Goal: Transaction & Acquisition: Download file/media

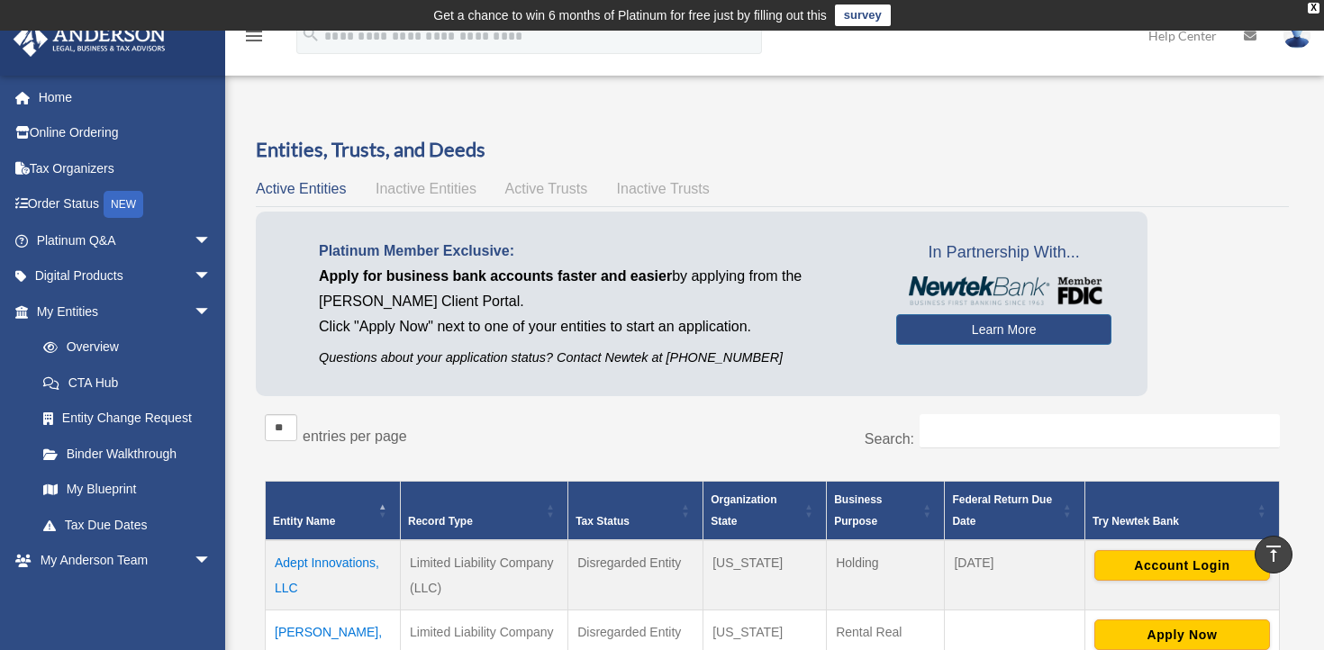
scroll to position [322, 0]
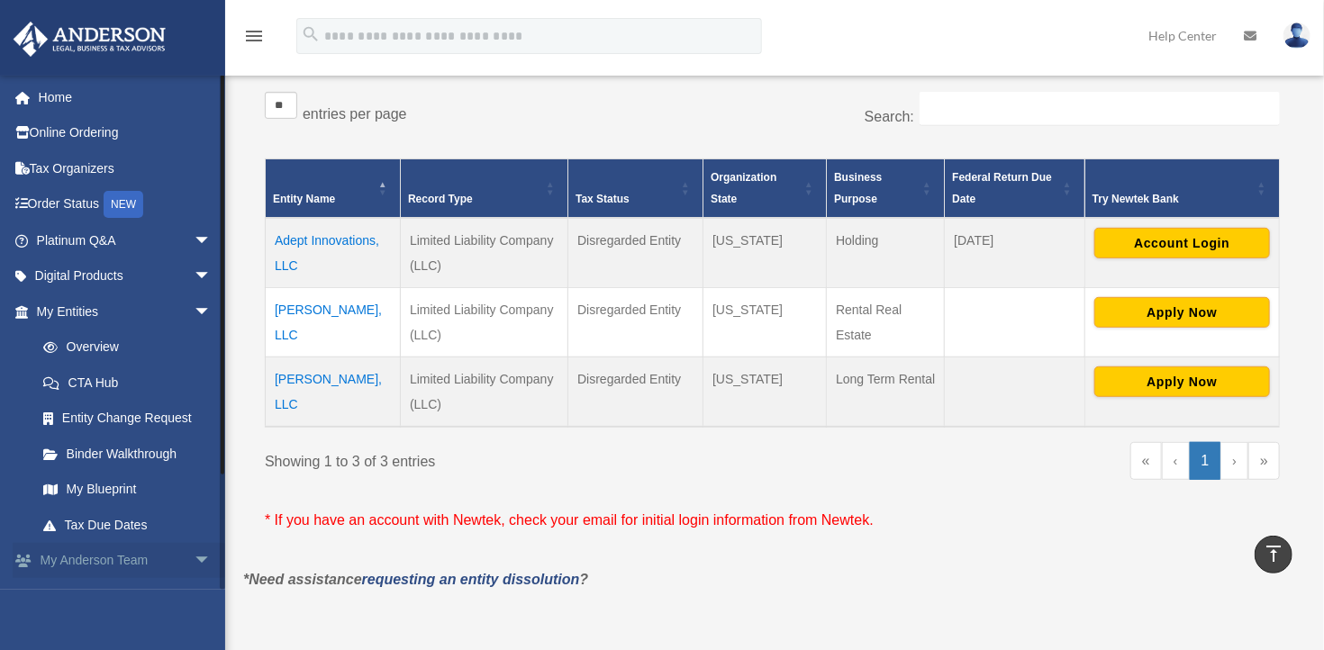
click at [194, 555] on span "arrow_drop_down" at bounding box center [212, 561] width 36 height 37
click at [194, 559] on span "arrow_drop_up" at bounding box center [212, 561] width 36 height 37
click at [102, 558] on link "My Anderson Team arrow_drop_down" at bounding box center [126, 561] width 226 height 36
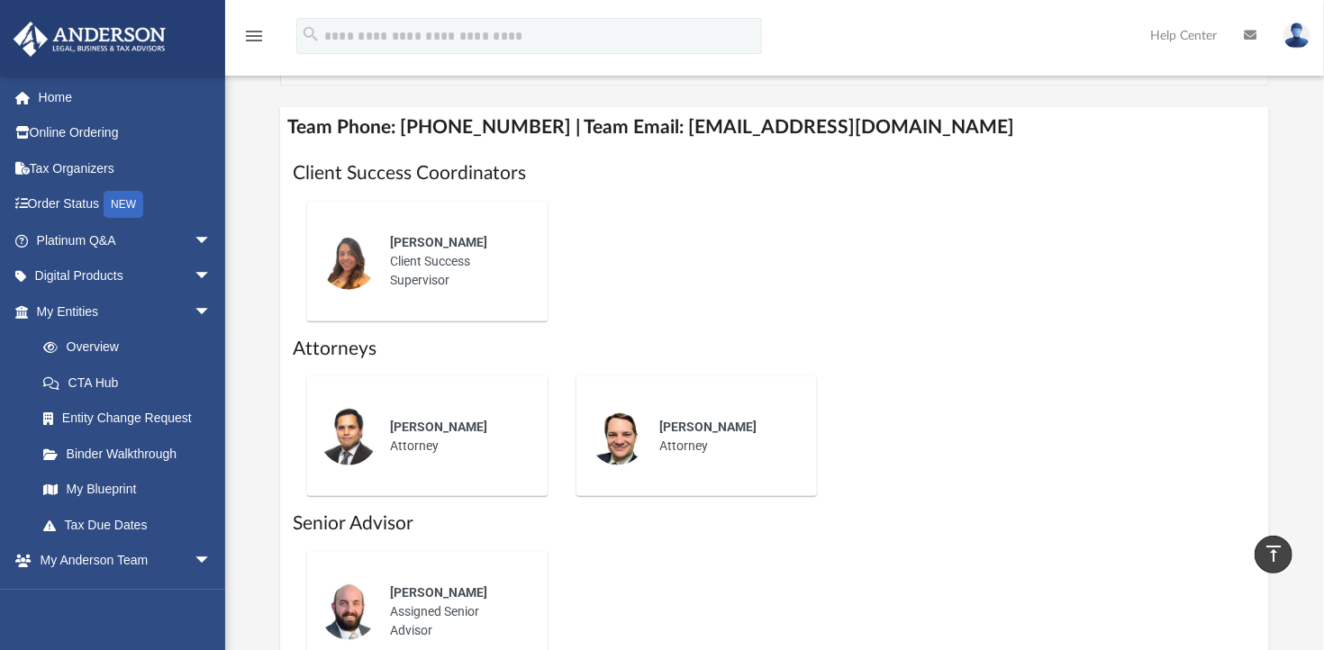
scroll to position [136, 0]
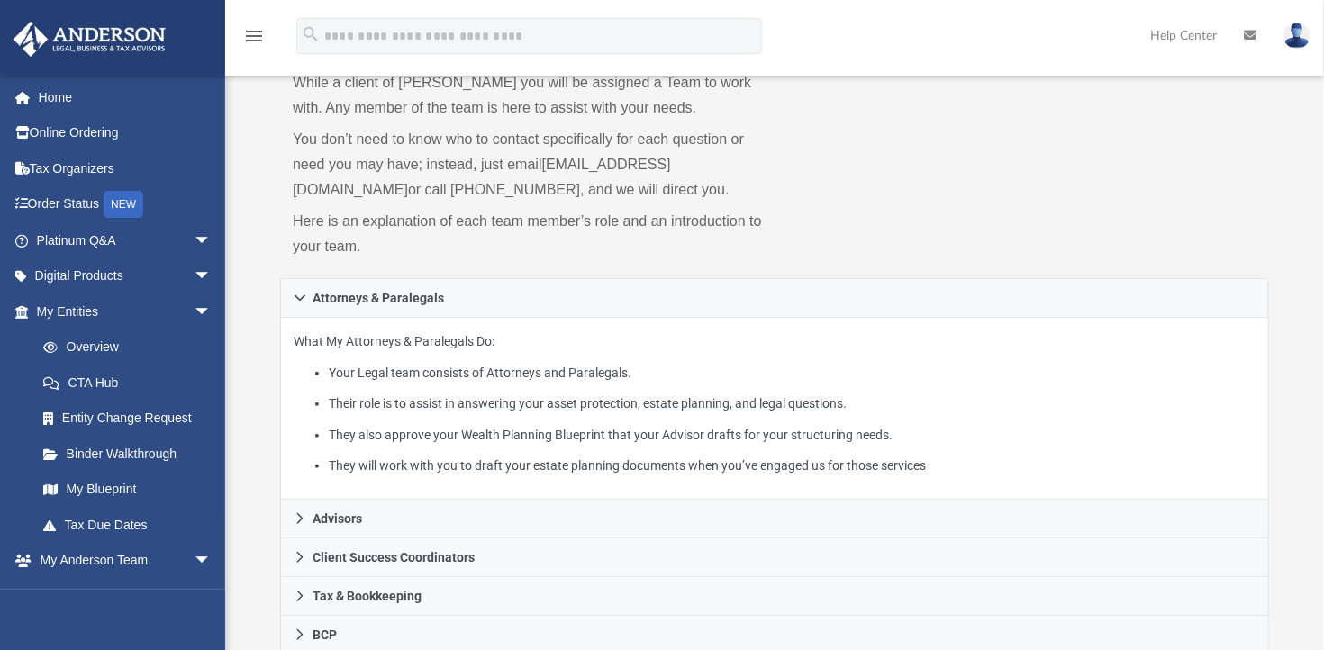
click at [1167, 206] on div "Who is on my team and who will I work with: While a client of Anderson you will…" at bounding box center [774, 142] width 989 height 274
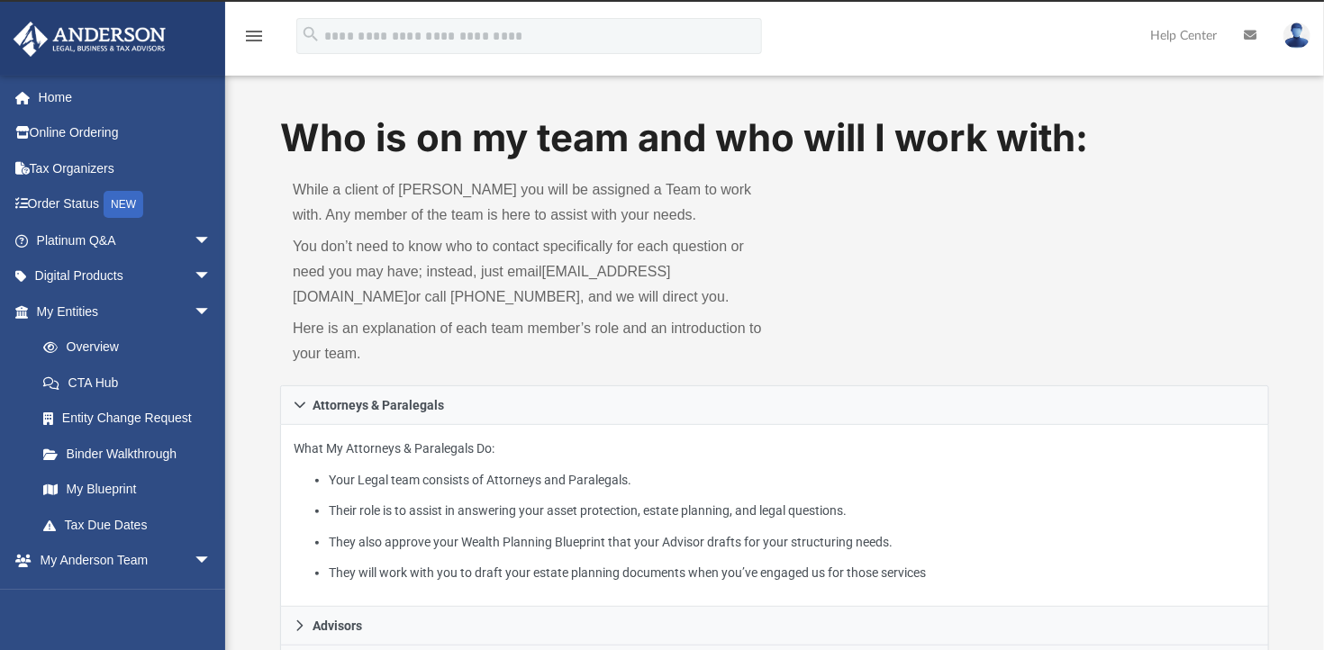
scroll to position [0, 0]
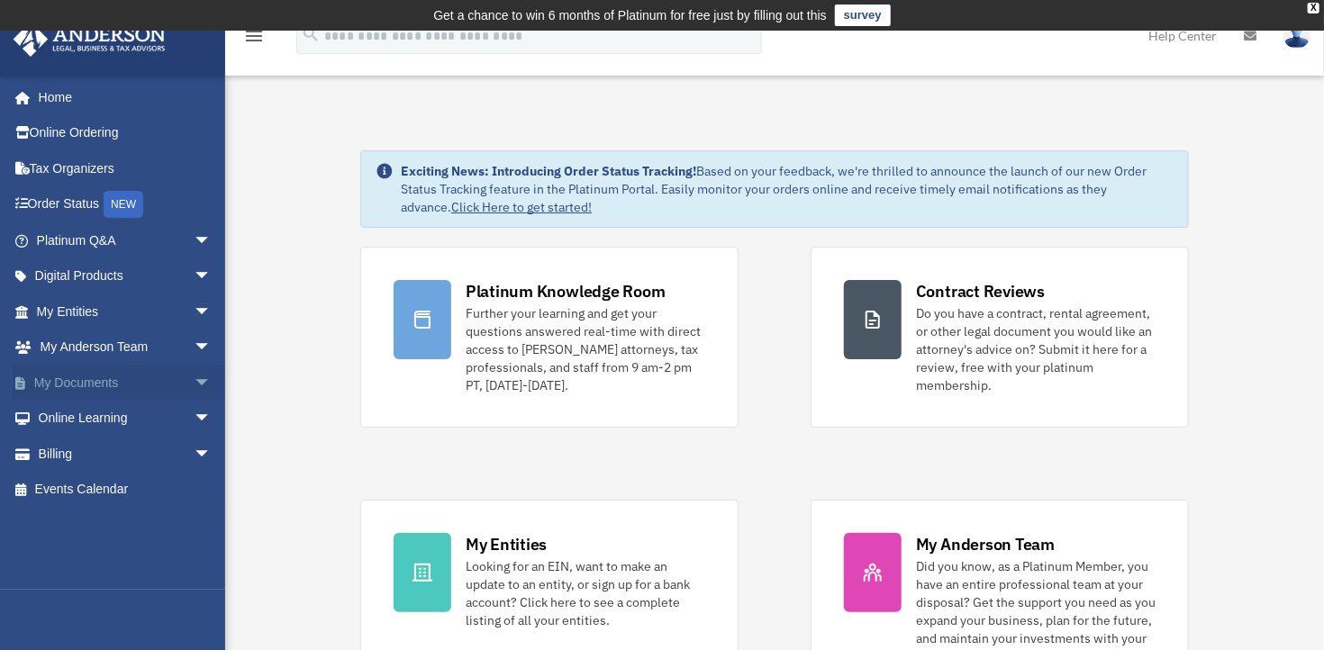
click at [59, 377] on link "My Documents arrow_drop_down" at bounding box center [126, 383] width 226 height 36
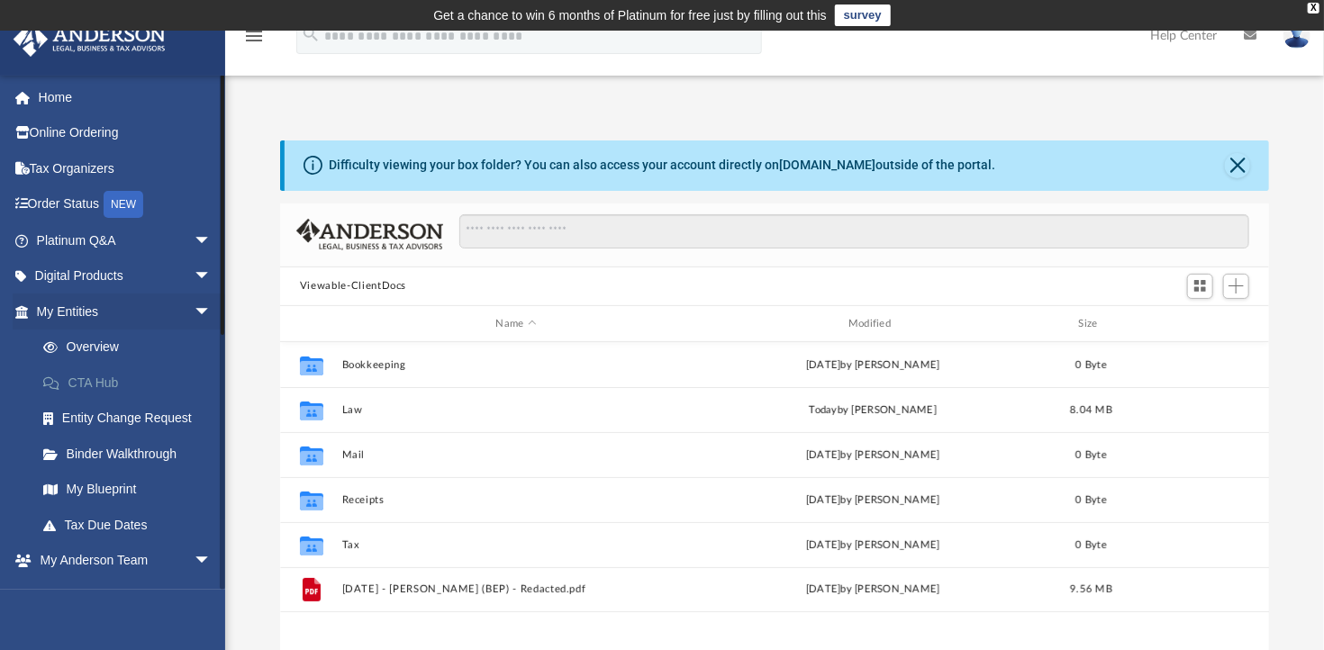
scroll to position [395, 976]
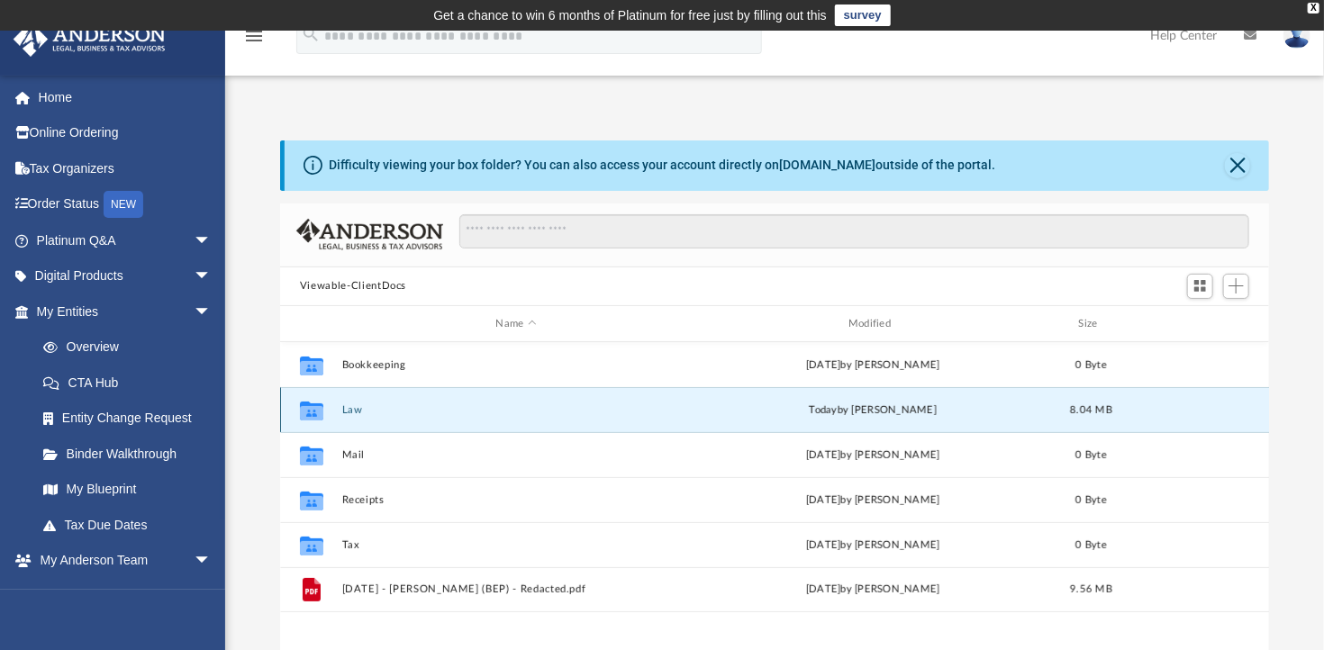
click at [349, 408] on button "Law" at bounding box center [516, 410] width 349 height 12
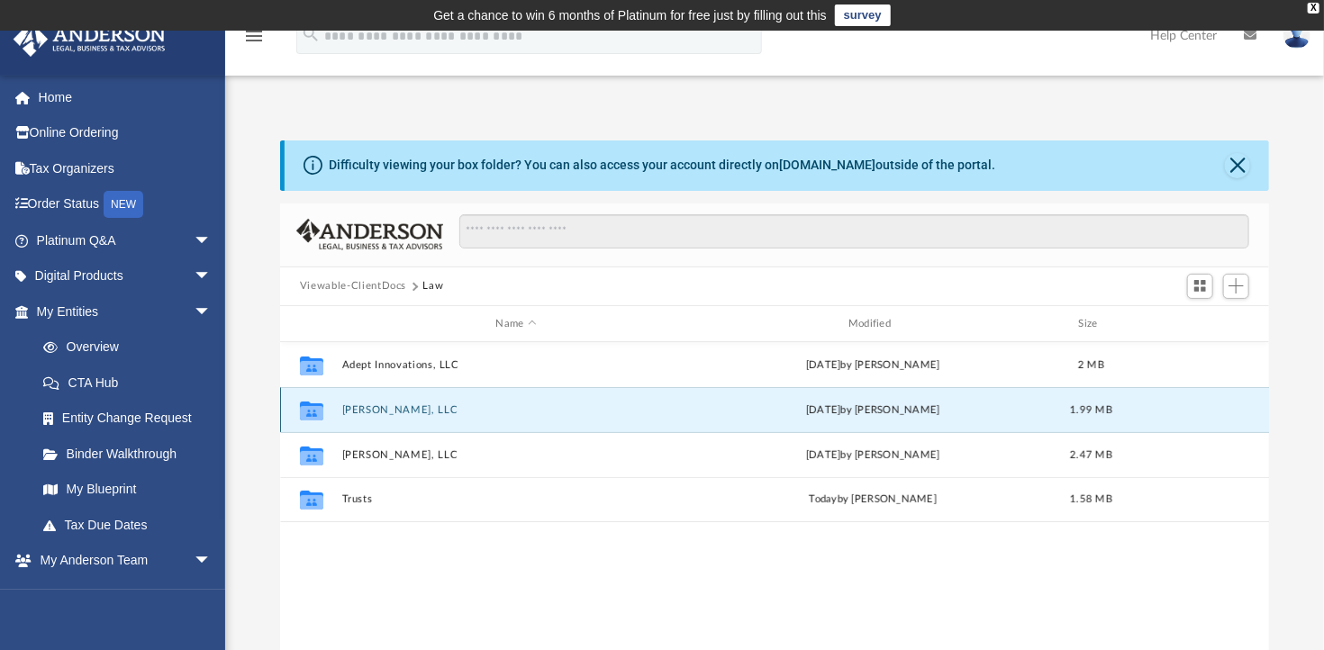
click at [349, 408] on button "[PERSON_NAME], LLC" at bounding box center [516, 410] width 349 height 12
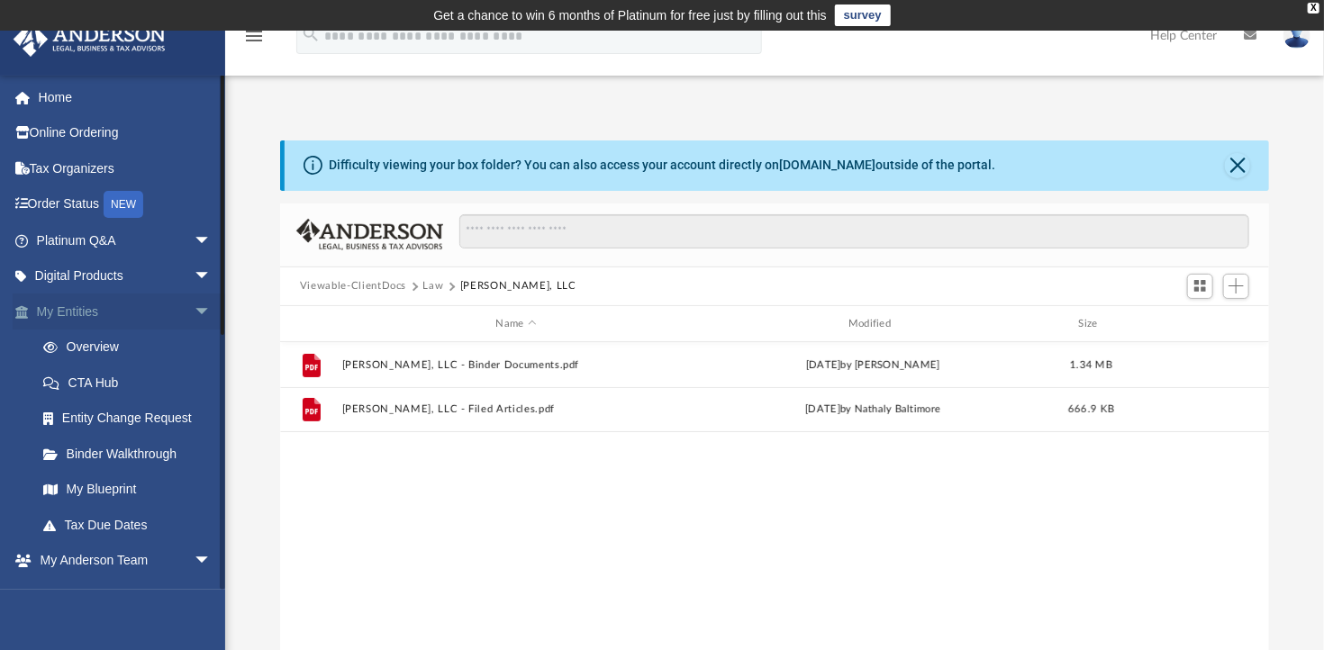
click at [123, 318] on link "My Entities arrow_drop_down" at bounding box center [126, 312] width 226 height 36
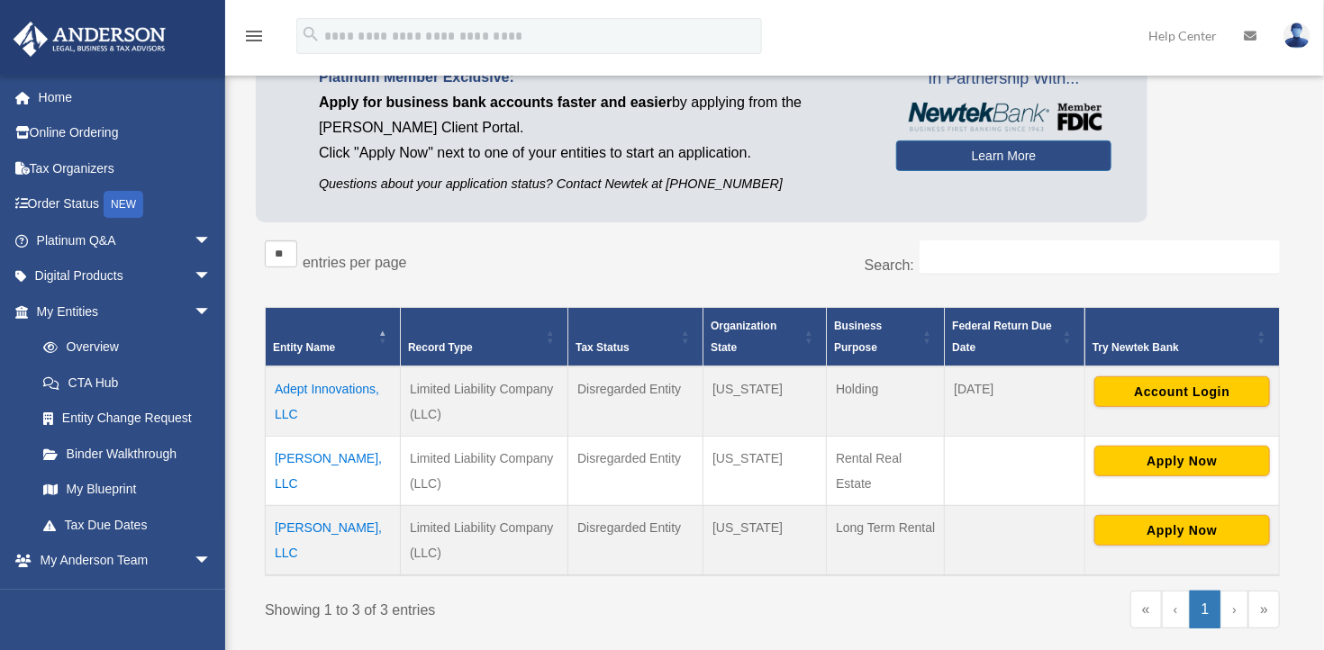
scroll to position [177, 0]
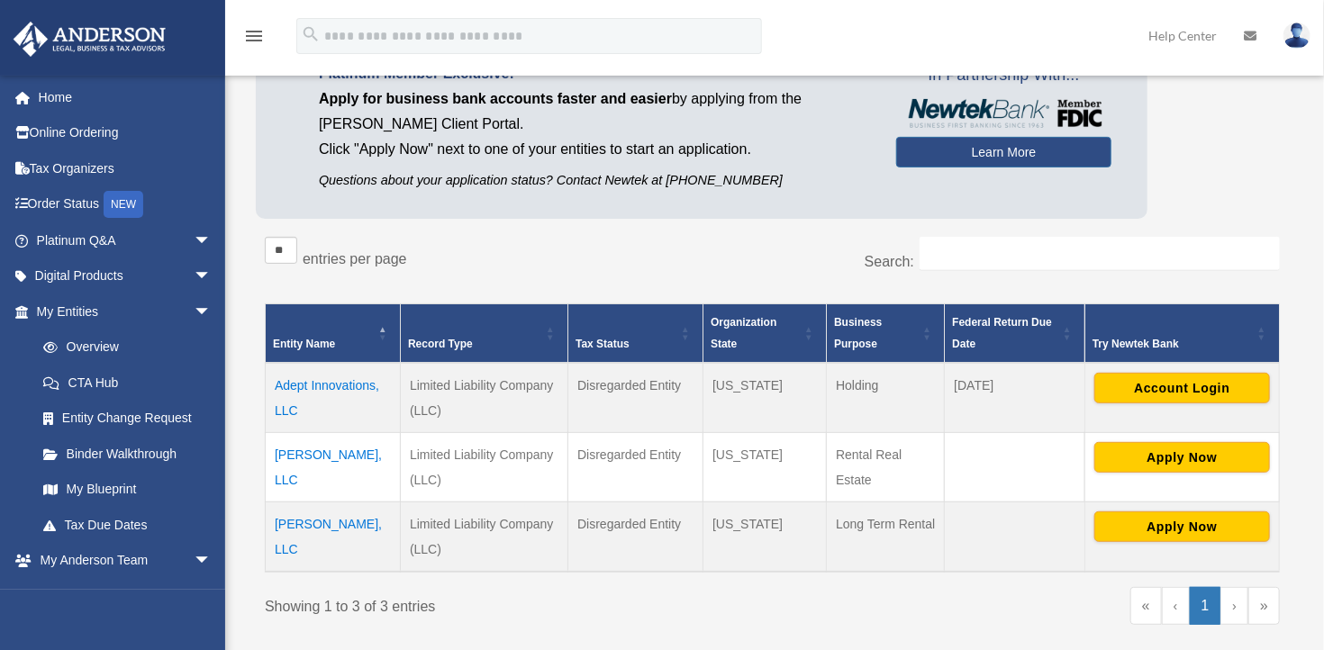
click at [330, 451] on td "[PERSON_NAME], LLC" at bounding box center [333, 466] width 135 height 69
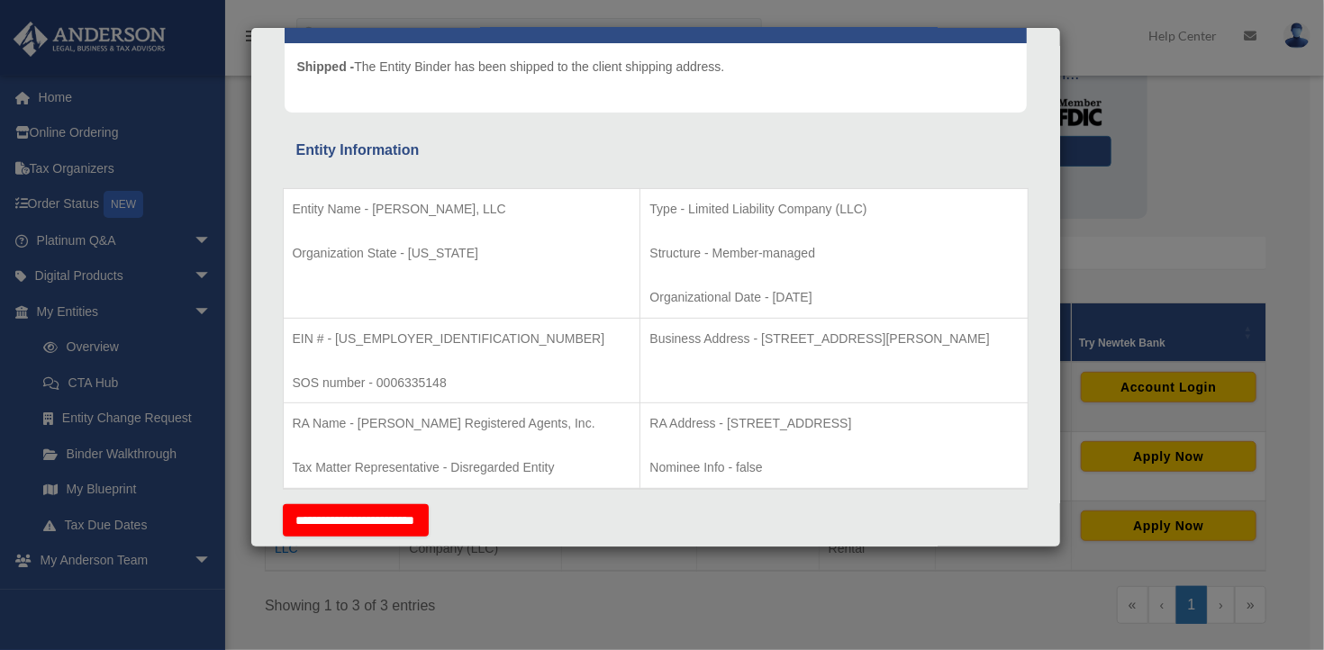
scroll to position [213, 0]
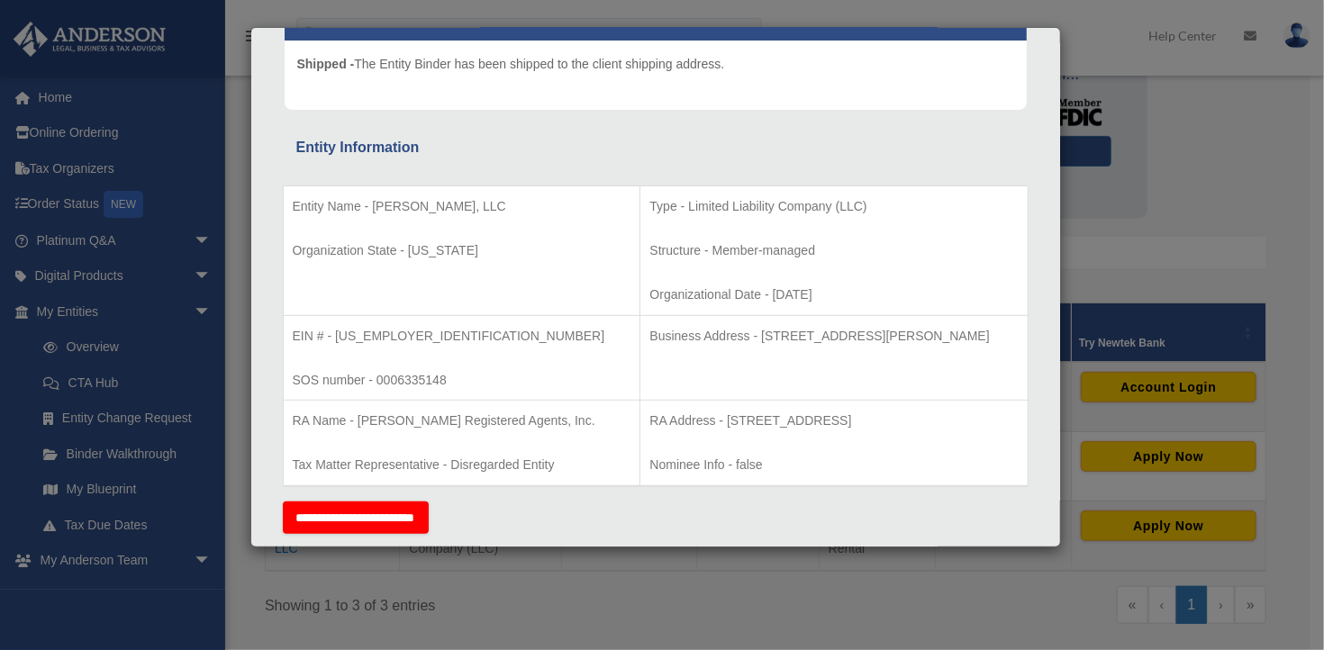
click at [1237, 141] on div "Details × Articles Sent Organizational Date" at bounding box center [662, 325] width 1324 height 650
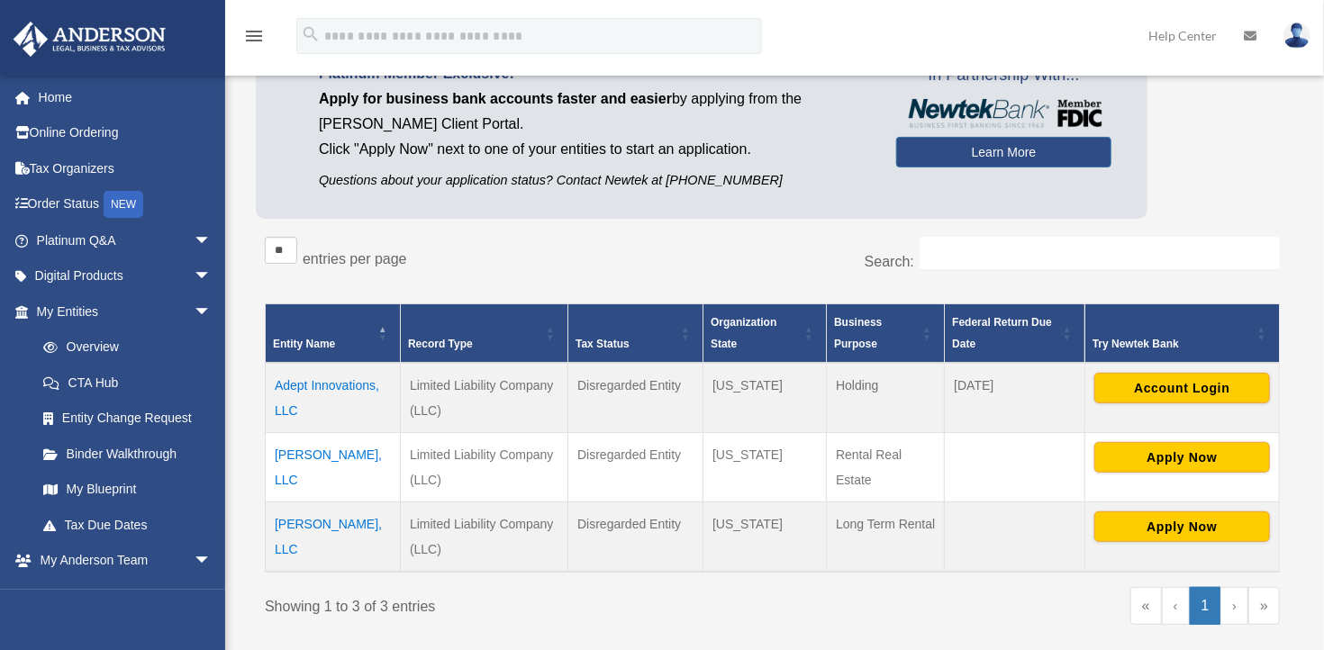
click at [1292, 30] on img at bounding box center [1297, 36] width 27 height 26
click at [1242, 165] on div "Platinum Member Exclusive: Apply for business bank accounts faster and easier b…" at bounding box center [772, 131] width 1033 height 194
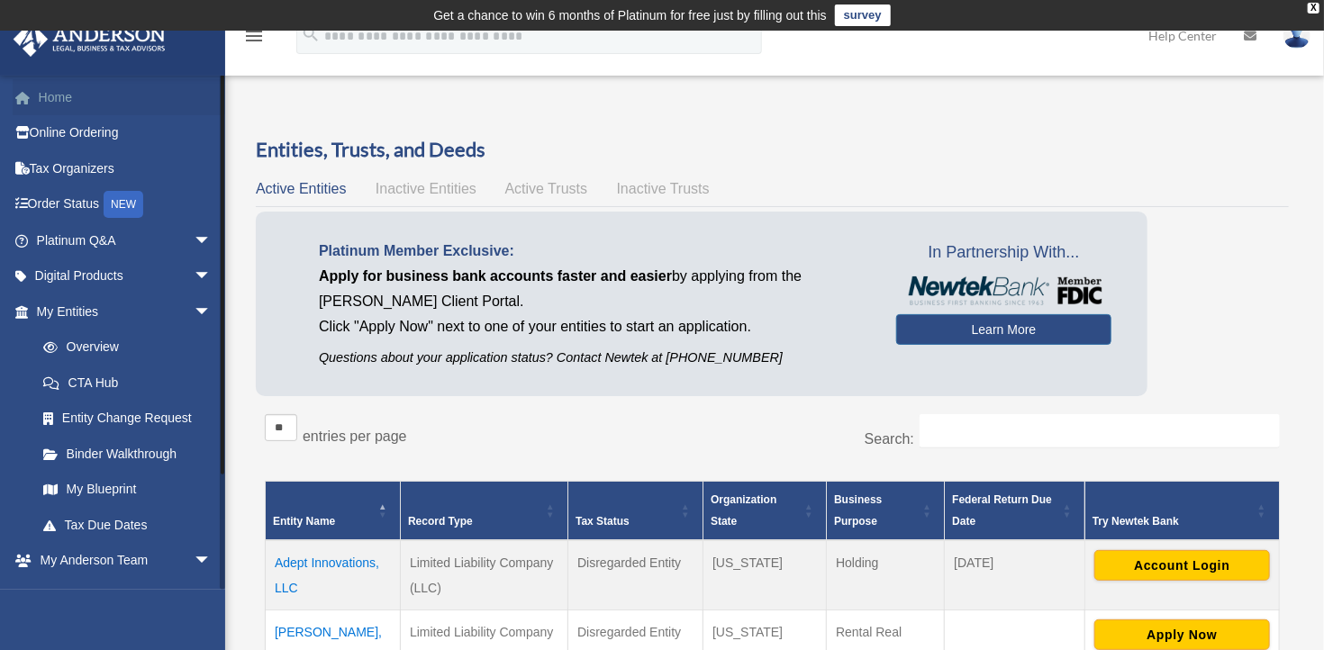
click at [58, 96] on link "Home" at bounding box center [126, 97] width 226 height 36
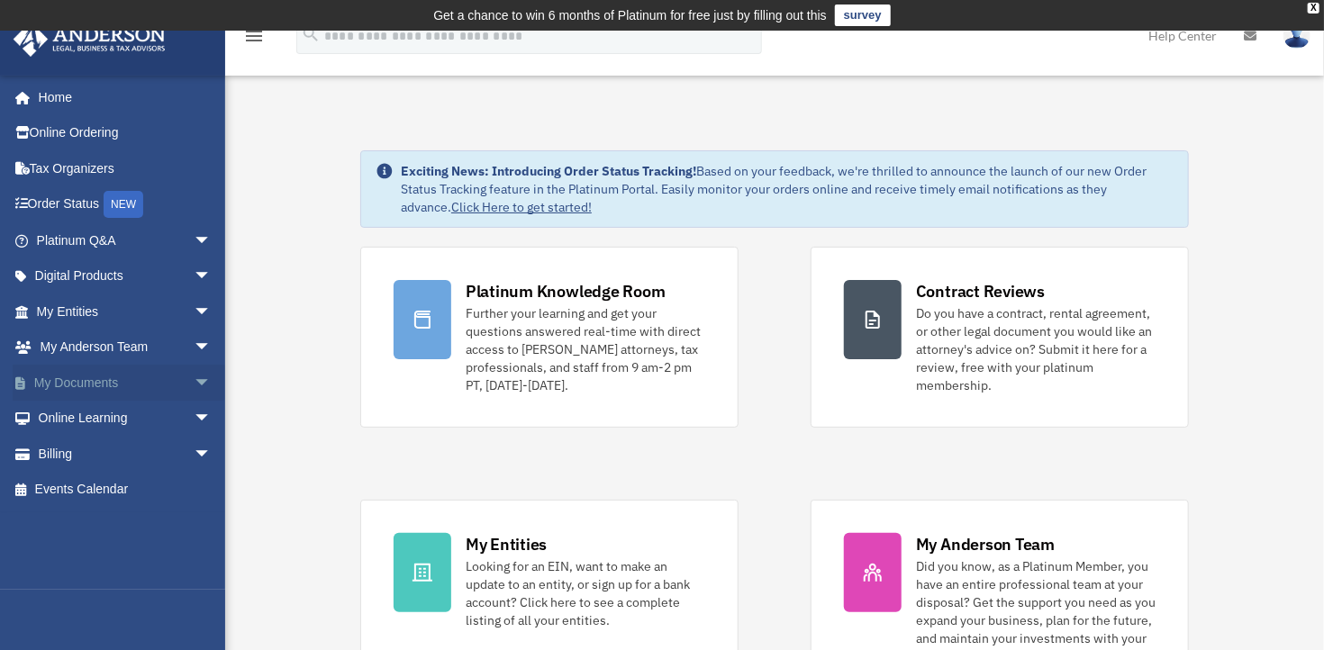
click at [194, 379] on span "arrow_drop_down" at bounding box center [212, 383] width 36 height 37
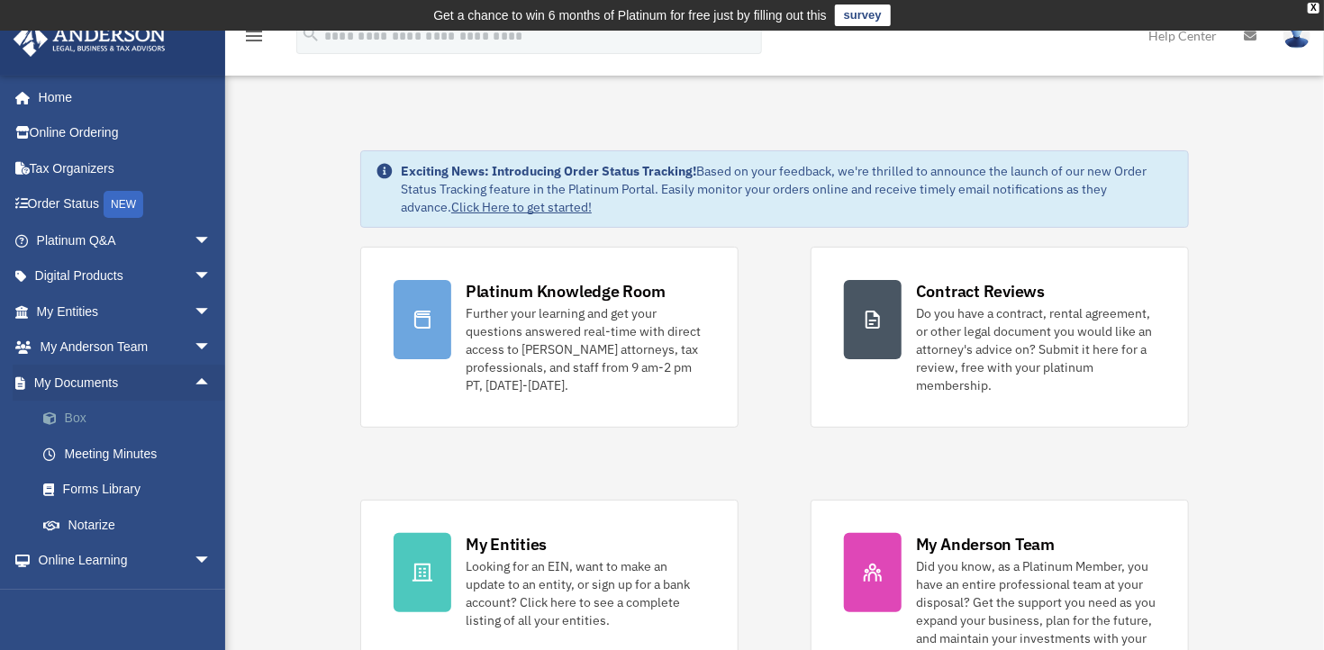
click at [77, 413] on link "Box" at bounding box center [131, 419] width 213 height 36
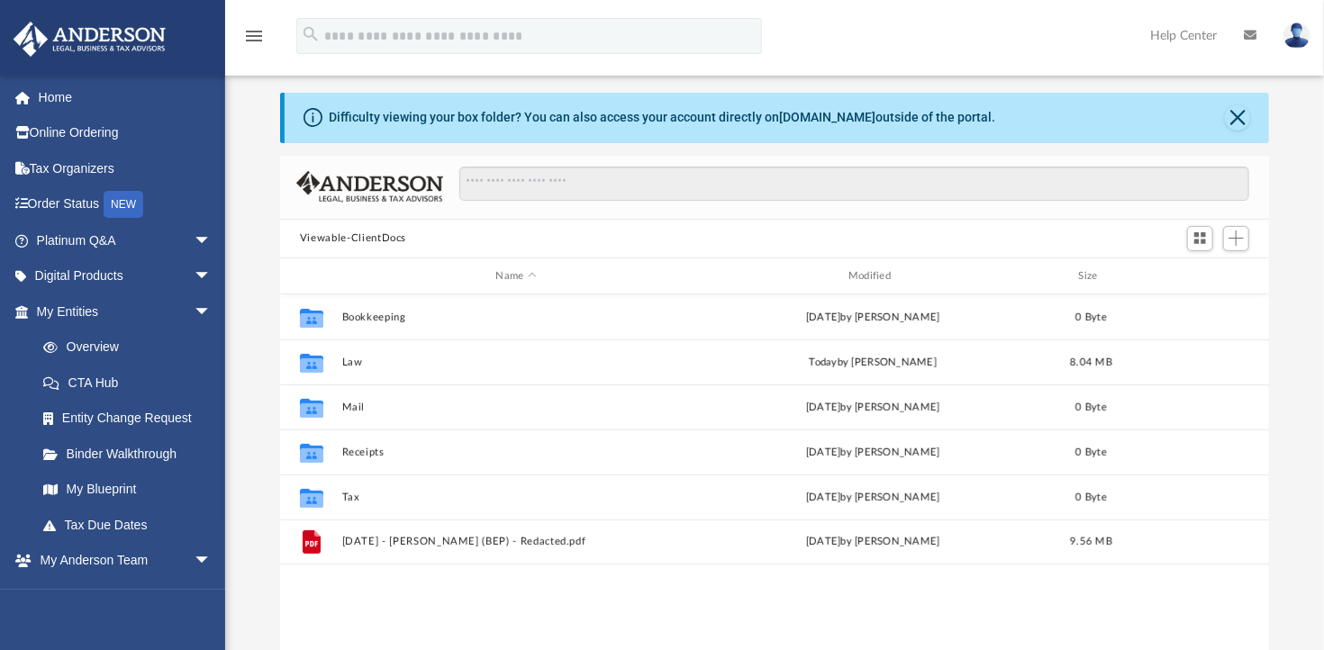
scroll to position [49, 0]
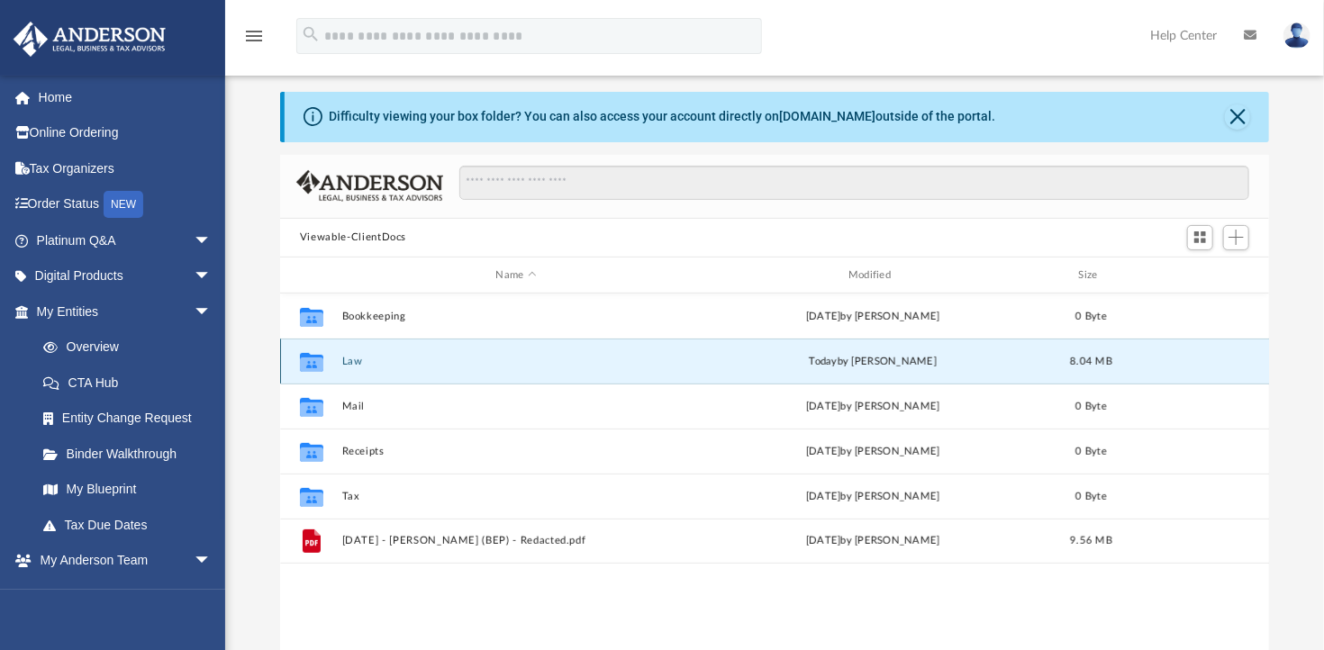
click at [349, 358] on button "Law" at bounding box center [516, 362] width 349 height 12
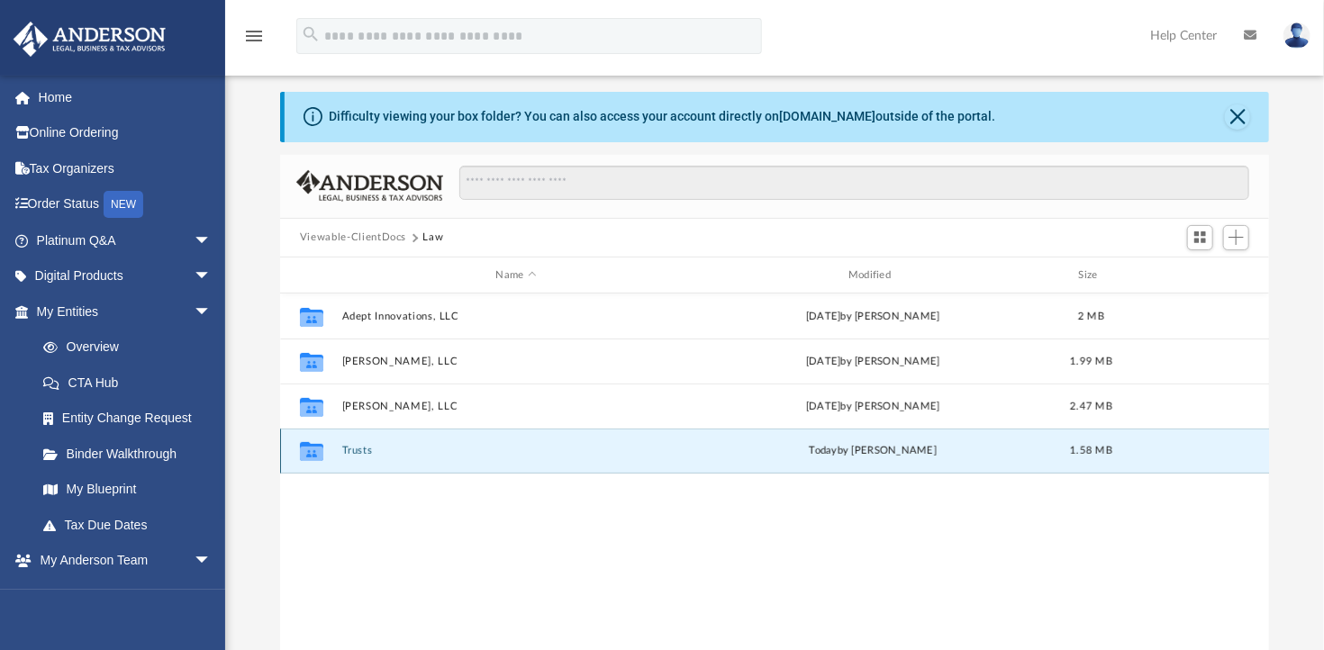
click at [360, 451] on button "Trusts" at bounding box center [516, 452] width 349 height 12
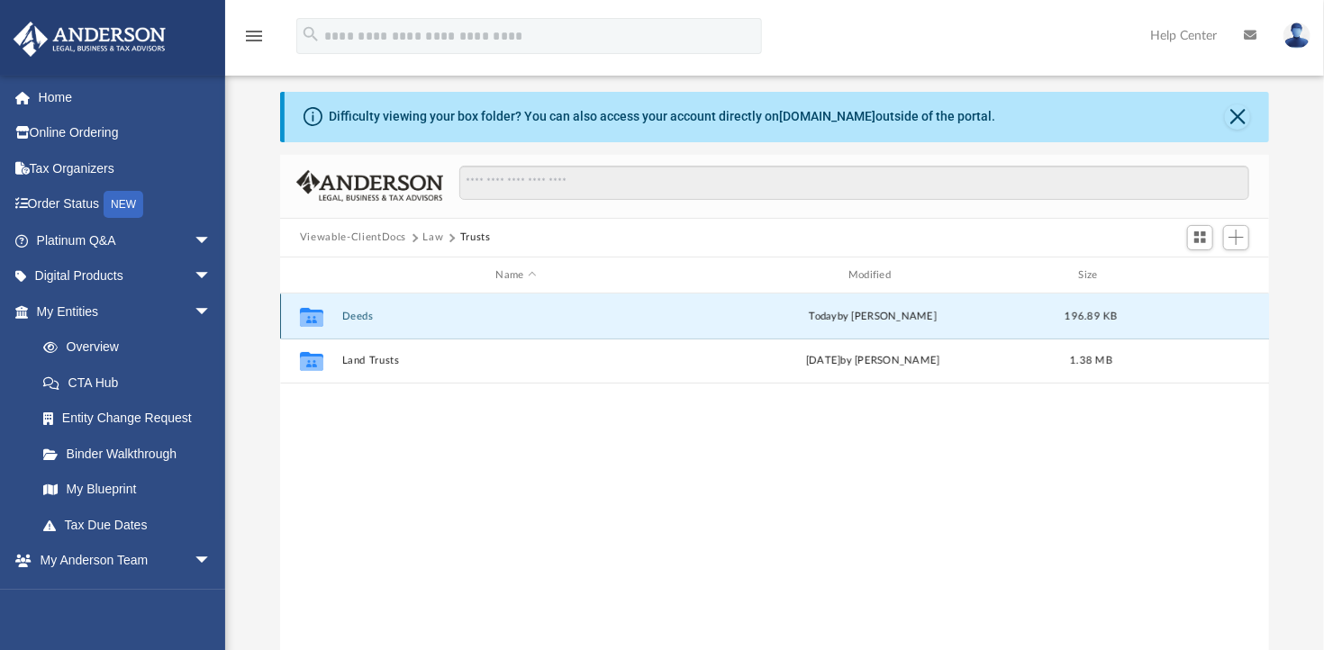
click at [362, 311] on button "Deeds" at bounding box center [516, 317] width 349 height 12
click at [407, 312] on button "Deed - 6134 North Silver Fox Road" at bounding box center [516, 317] width 349 height 12
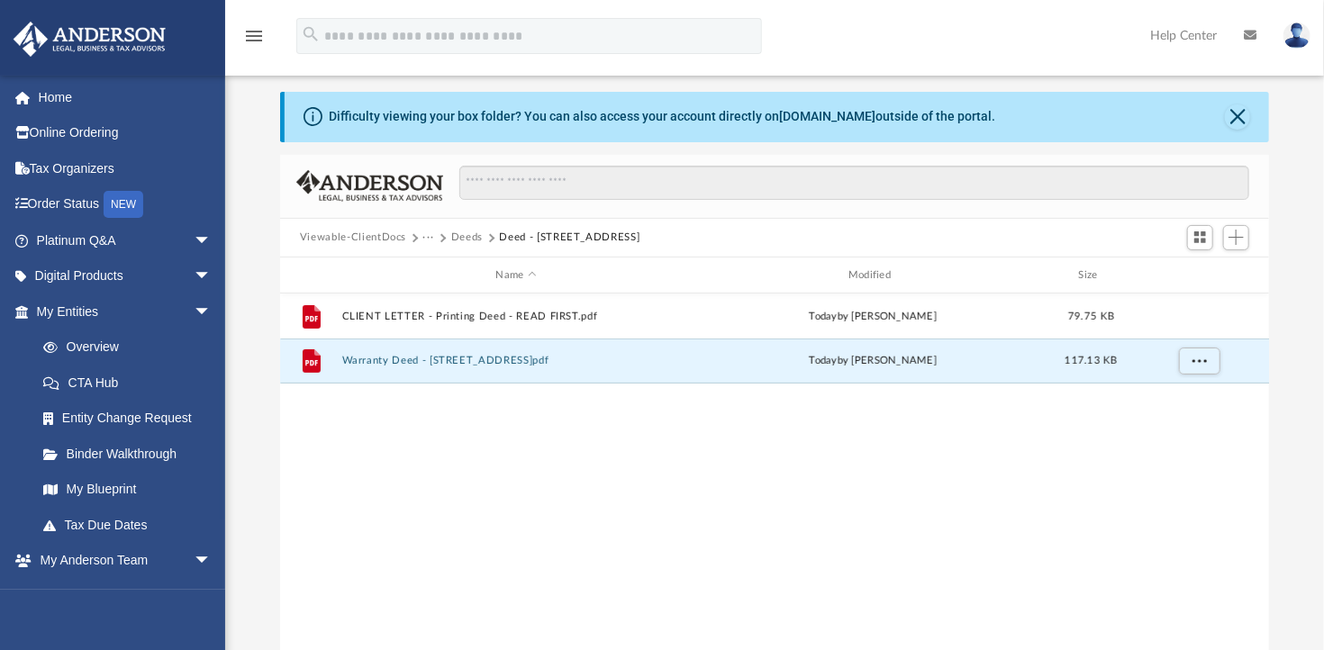
drag, startPoint x: 428, startPoint y: 359, endPoint x: 492, endPoint y: 421, distance: 88.6
click at [492, 421] on div "File CLIENT LETTER - Printing Deed - READ FIRST.pdf today by Ashley Sevy 79.75 …" at bounding box center [774, 480] width 989 height 373
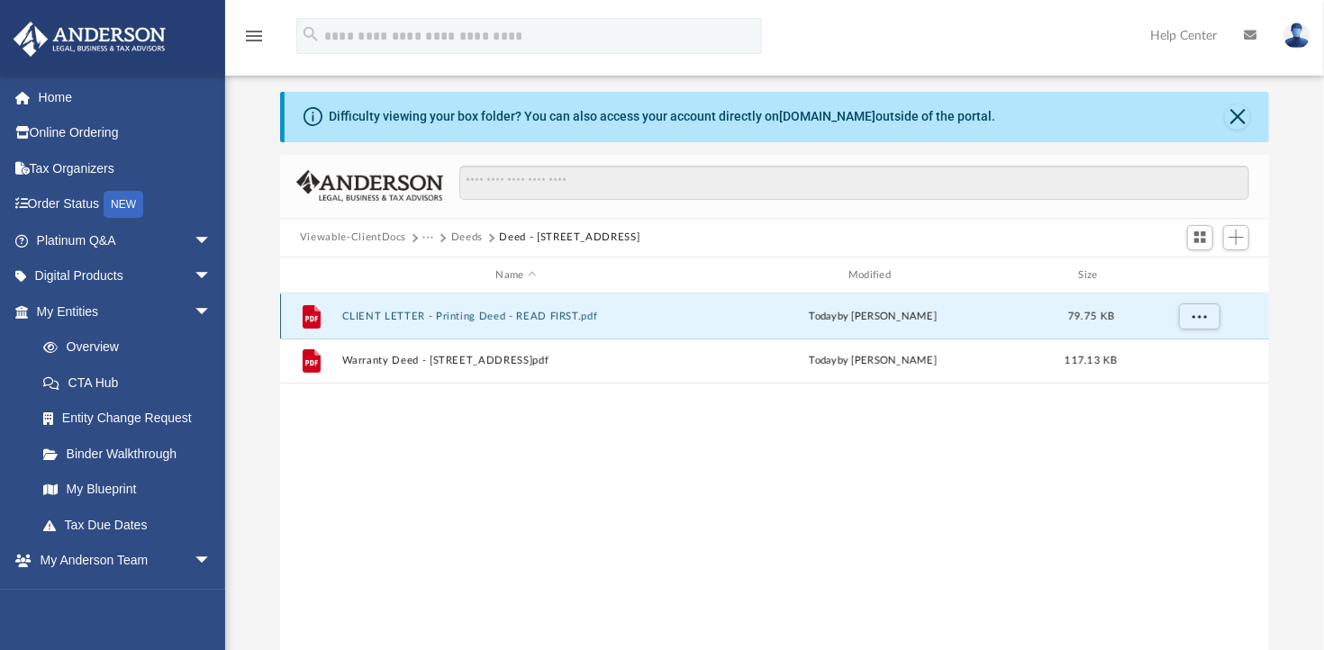
click at [443, 314] on button "CLIENT LETTER - Printing Deed - READ FIRST.pdf" at bounding box center [516, 317] width 349 height 12
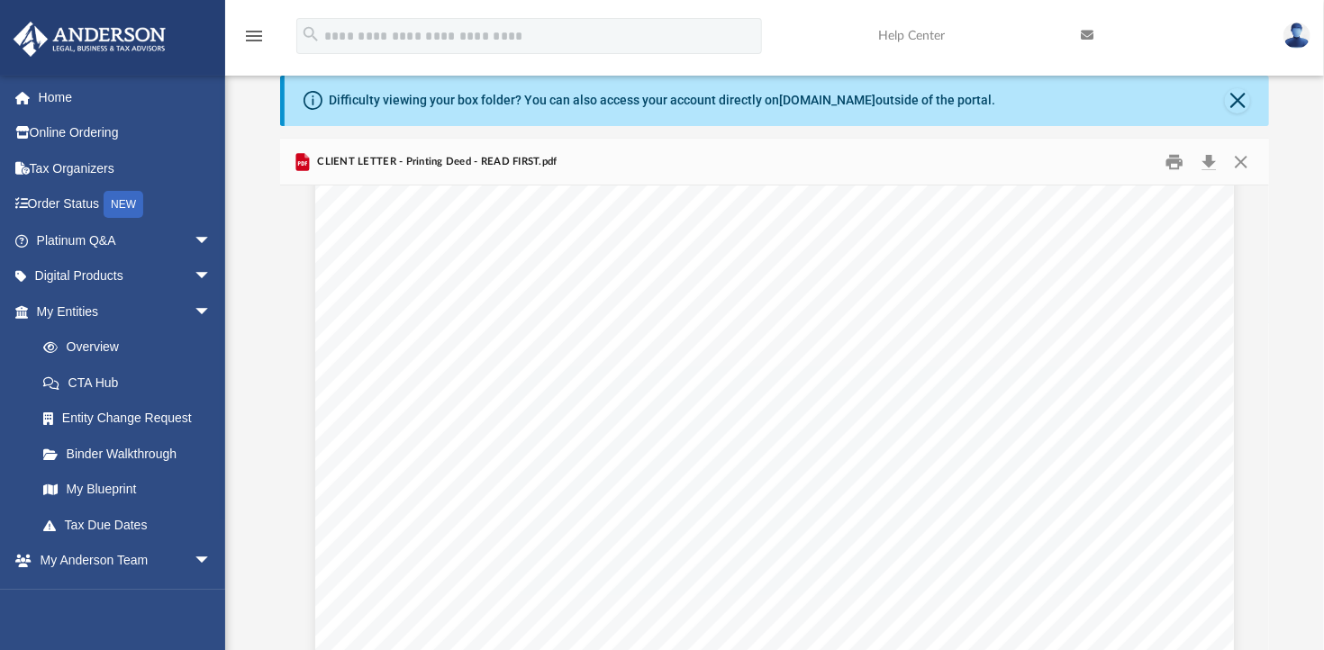
scroll to position [506, 0]
drag, startPoint x: 1261, startPoint y: 437, endPoint x: 1283, endPoint y: 529, distance: 94.4
click at [1283, 529] on div "Difficulty viewing your box folder? You can also access your account directly o…" at bounding box center [774, 364] width 1099 height 576
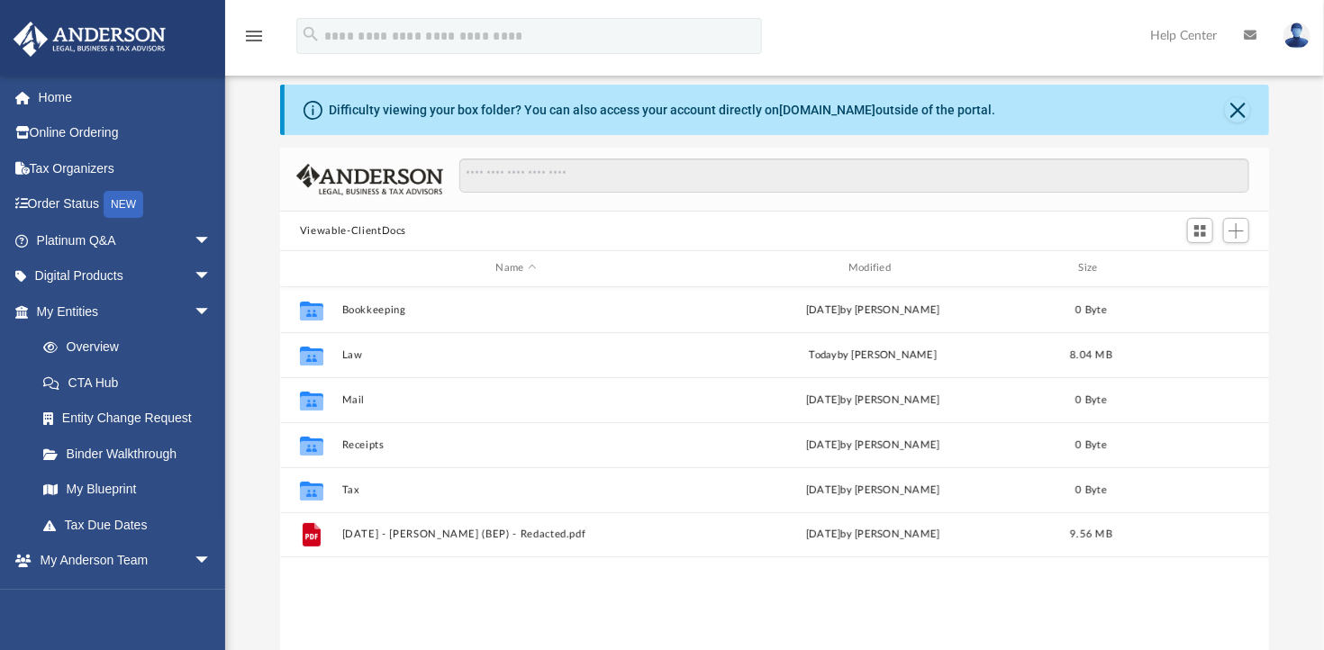
scroll to position [65, 0]
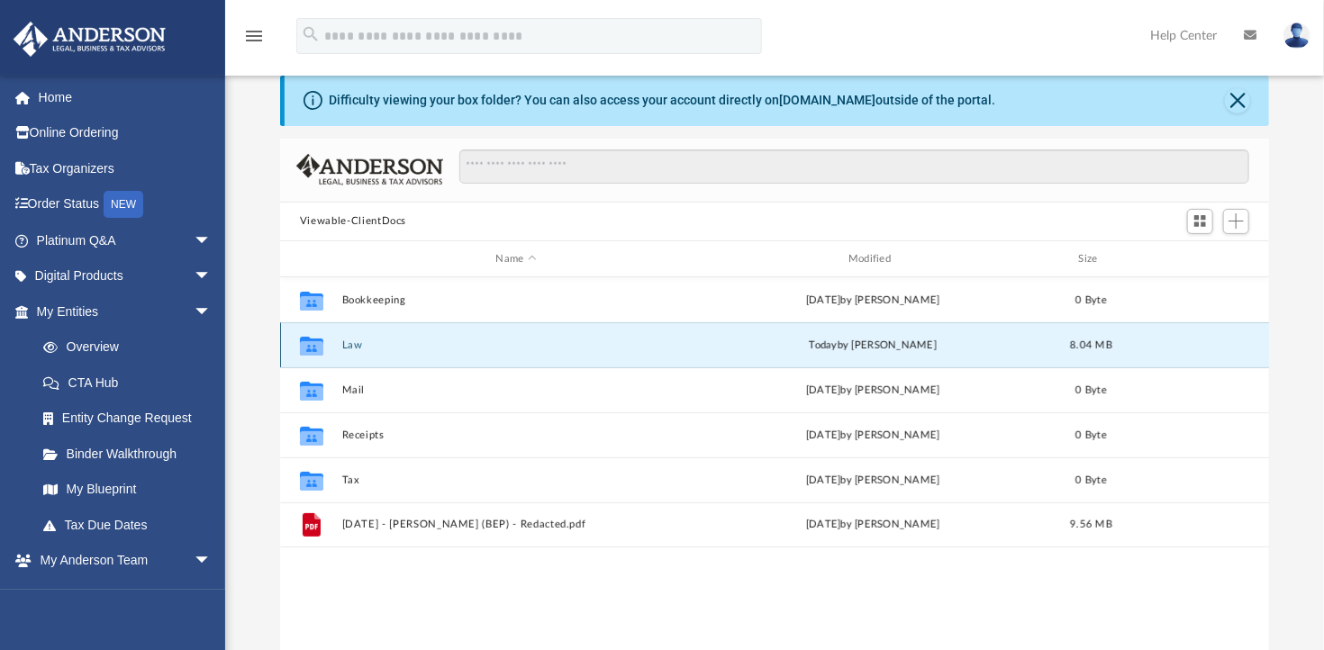
click at [357, 347] on button "Law" at bounding box center [516, 346] width 349 height 12
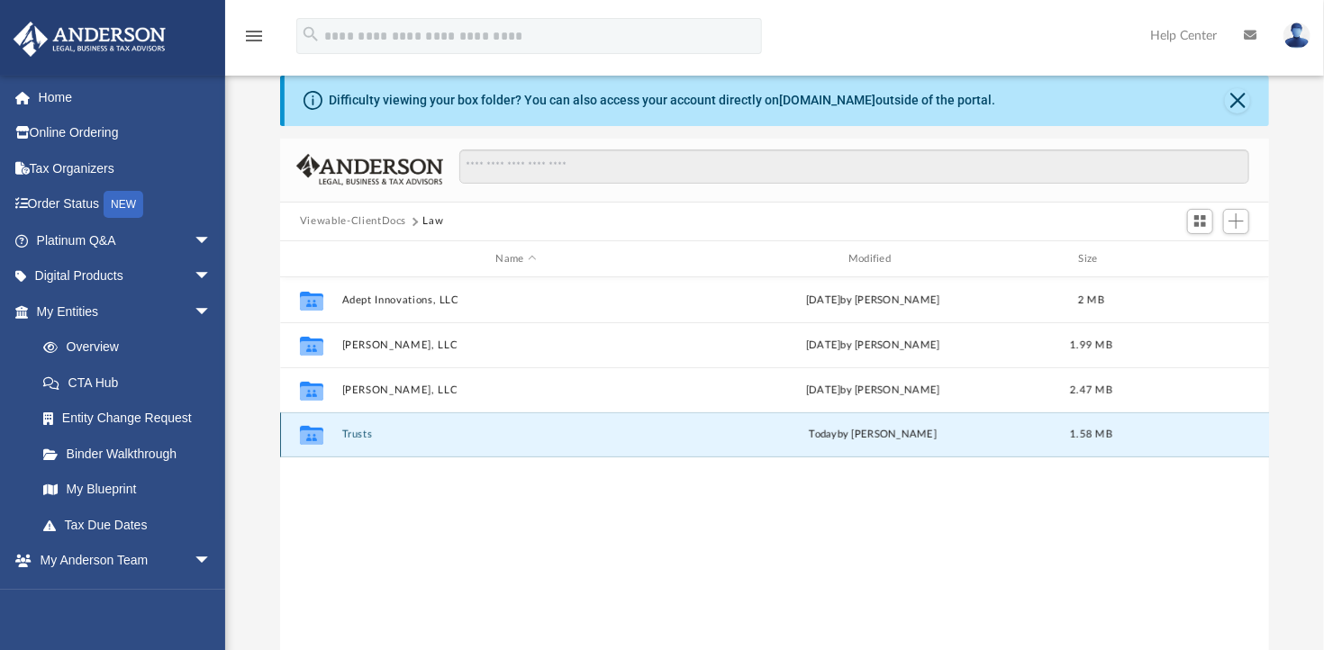
click at [357, 434] on button "Trusts" at bounding box center [516, 436] width 349 height 12
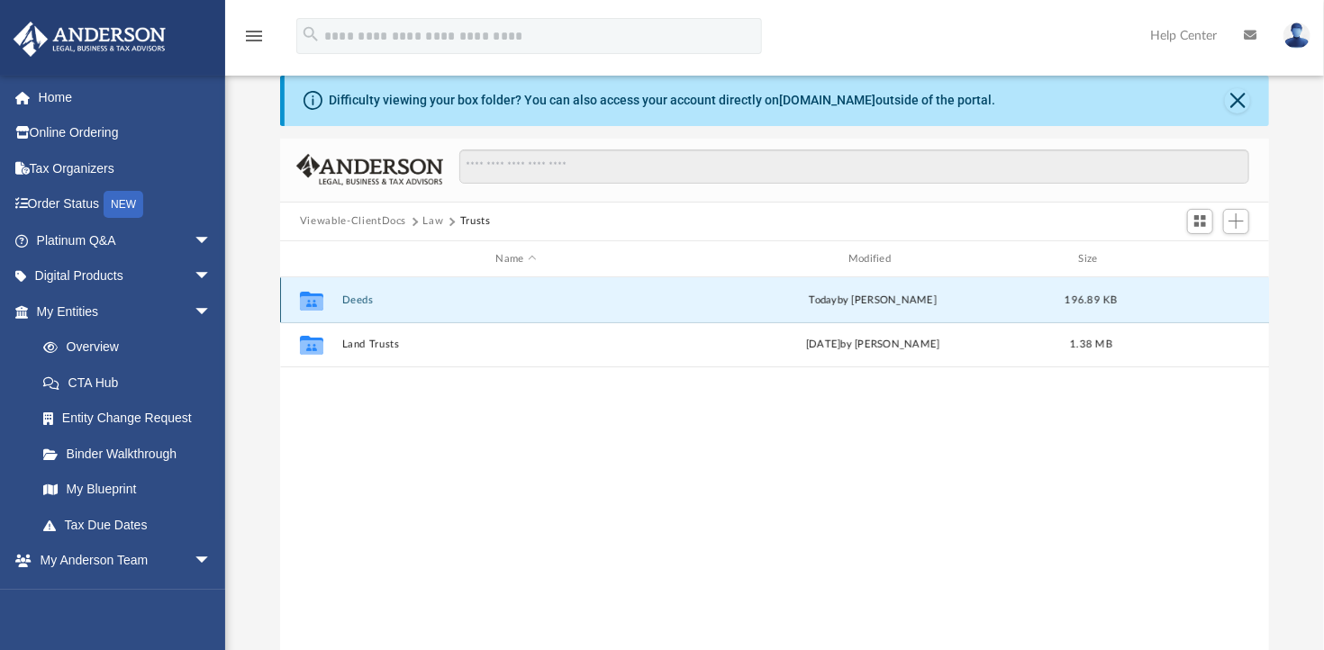
click at [354, 299] on button "Deeds" at bounding box center [516, 301] width 349 height 12
click at [375, 295] on button "Deed - [STREET_ADDRESS]" at bounding box center [516, 301] width 349 height 12
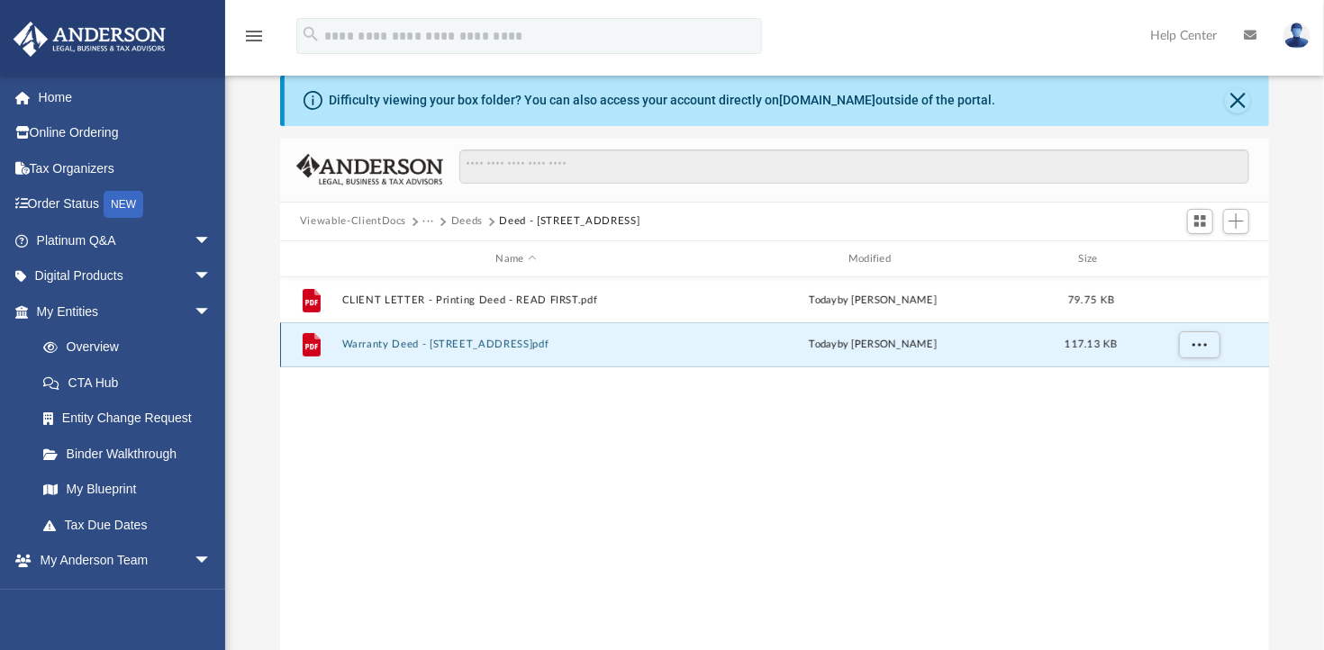
click at [387, 342] on button "Warranty Deed - [STREET_ADDRESS]pdf" at bounding box center [516, 346] width 349 height 12
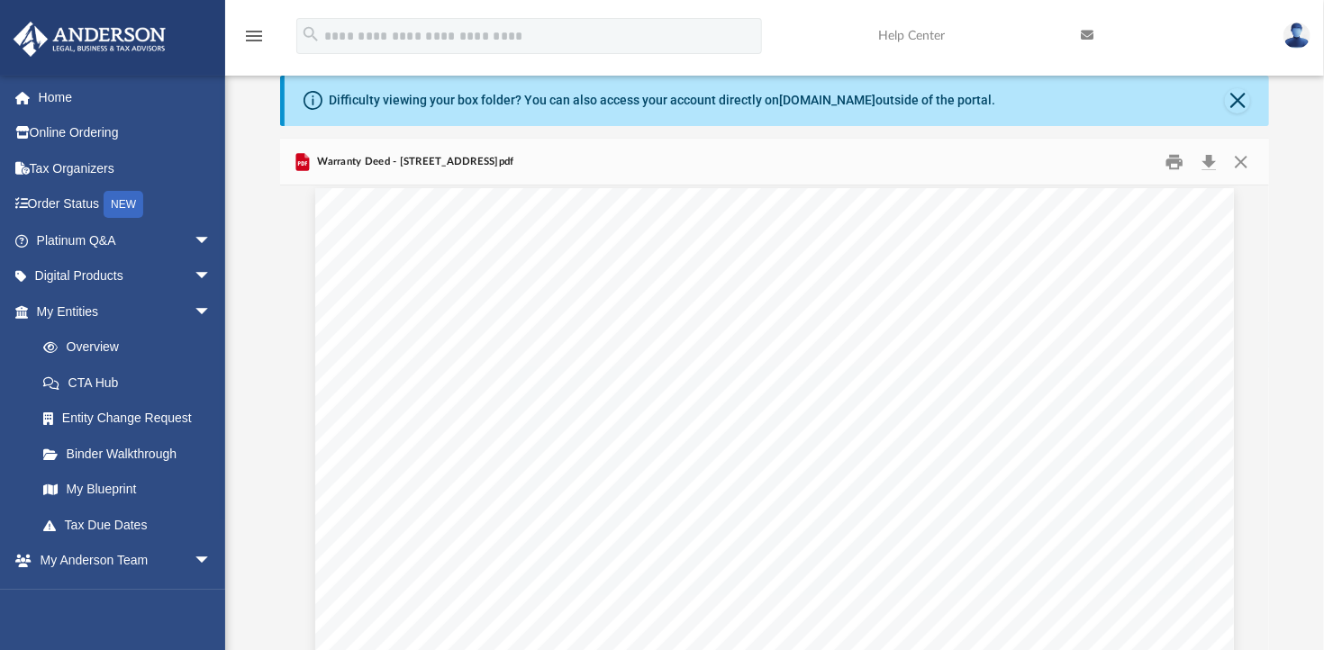
scroll to position [0, 0]
click at [1169, 162] on button "Print" at bounding box center [1175, 162] width 36 height 28
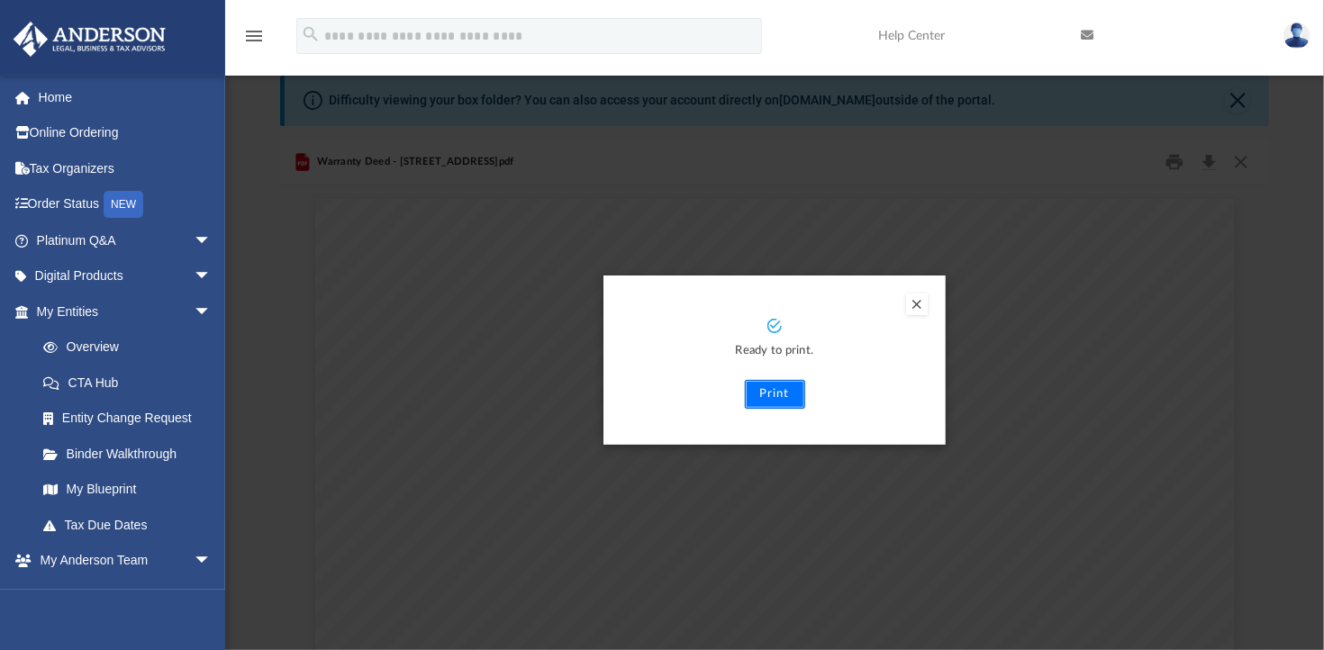
click at [770, 393] on button "Print" at bounding box center [775, 394] width 60 height 29
